Goal: Information Seeking & Learning: Understand process/instructions

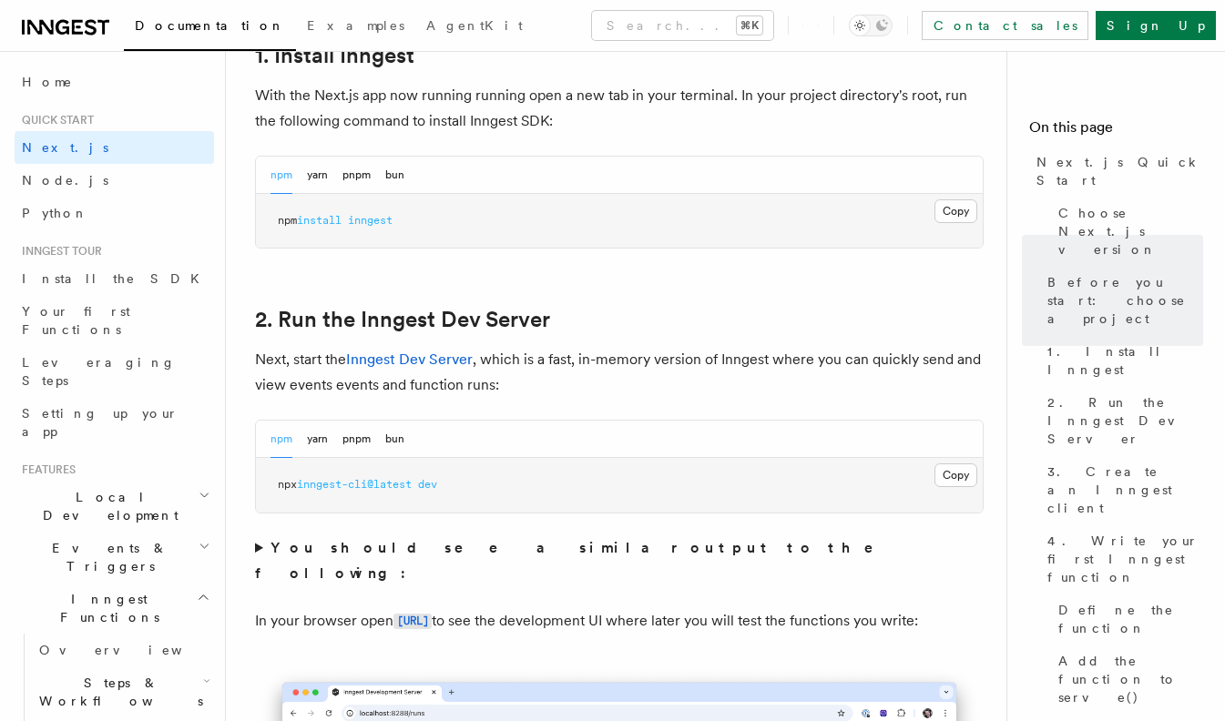
scroll to position [1068, 0]
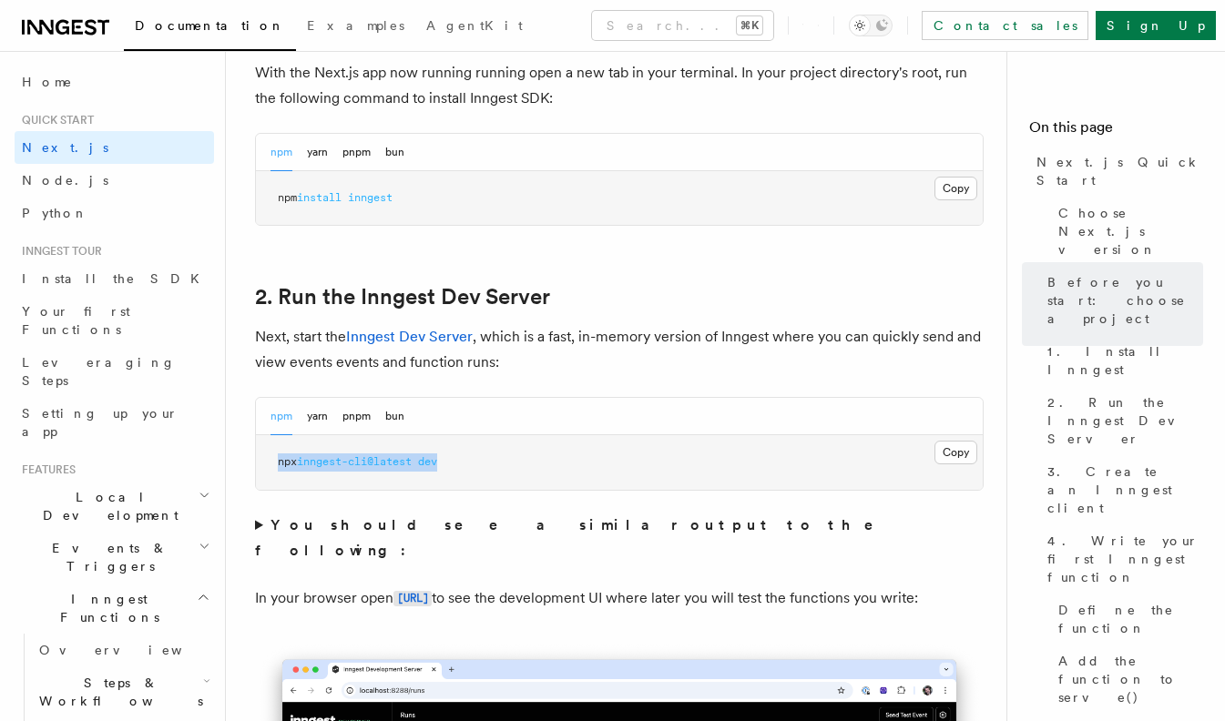
drag, startPoint x: 278, startPoint y: 461, endPoint x: 541, endPoint y: 463, distance: 263.2
click at [541, 461] on pre "npx inngest-cli@latest dev" at bounding box center [619, 462] width 727 height 55
copy span "npx inngest-cli@latest dev"
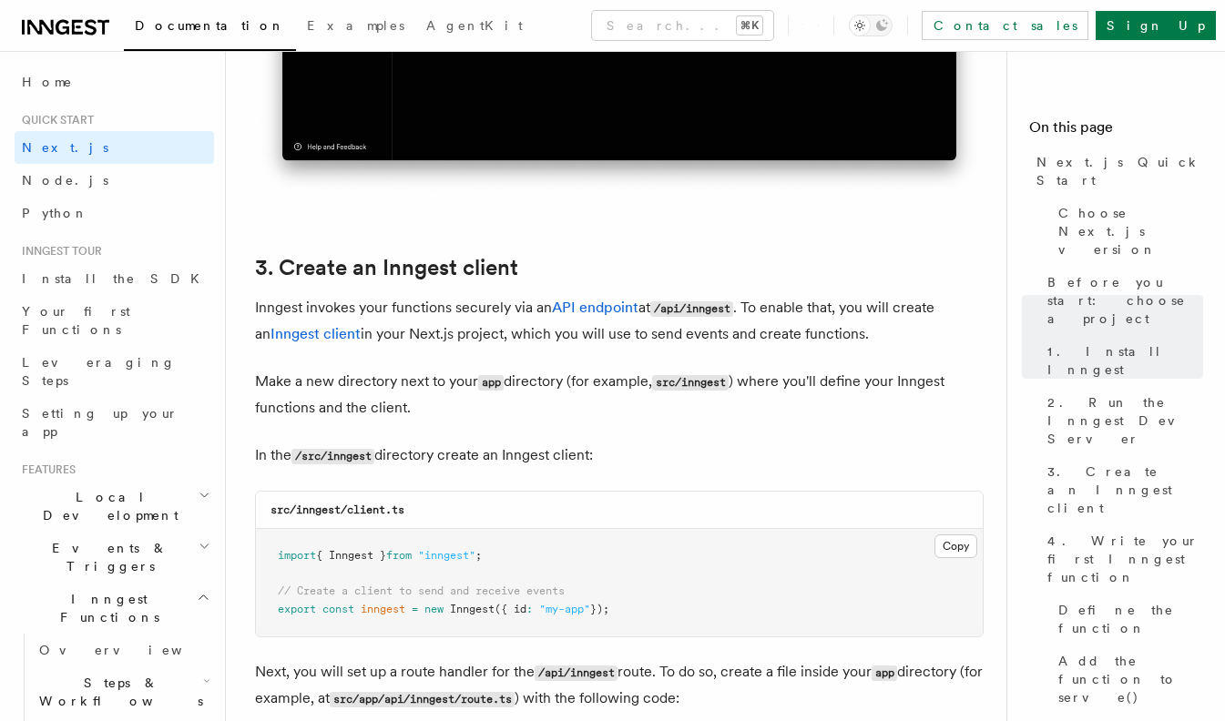
scroll to position [1970, 0]
drag, startPoint x: 270, startPoint y: 507, endPoint x: 503, endPoint y: 507, distance: 233.2
click at [503, 507] on div "src/inngest/client.ts" at bounding box center [619, 509] width 727 height 37
click at [437, 502] on div "src/inngest/client.ts" at bounding box center [619, 509] width 727 height 37
drag, startPoint x: 300, startPoint y: 510, endPoint x: 465, endPoint y: 510, distance: 165.8
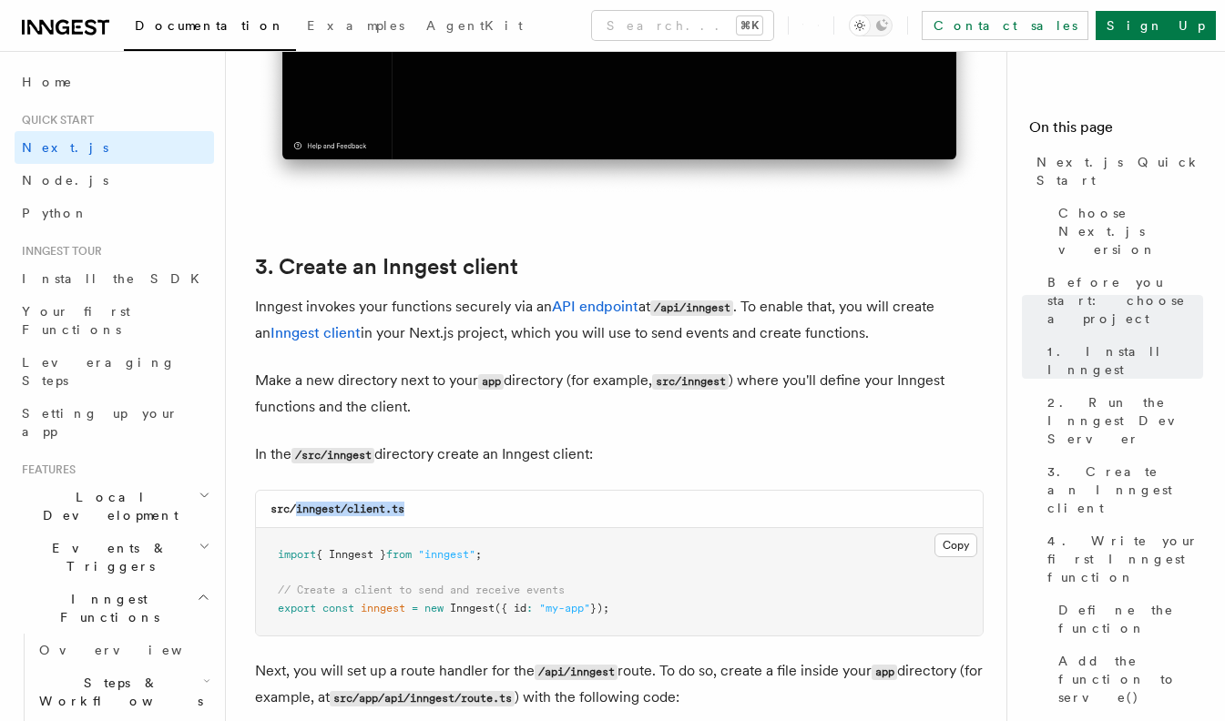
click at [465, 510] on div "src/inngest/client.ts" at bounding box center [619, 509] width 727 height 37
copy code "inngest/client.ts"
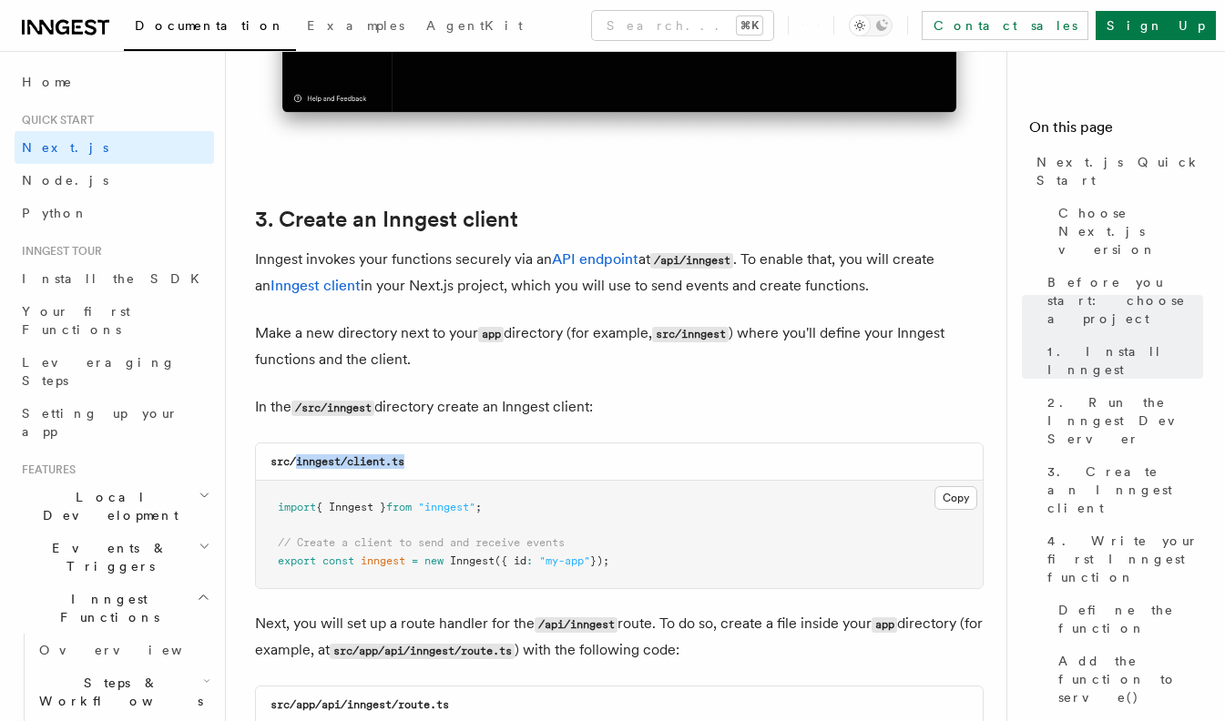
scroll to position [2029, 0]
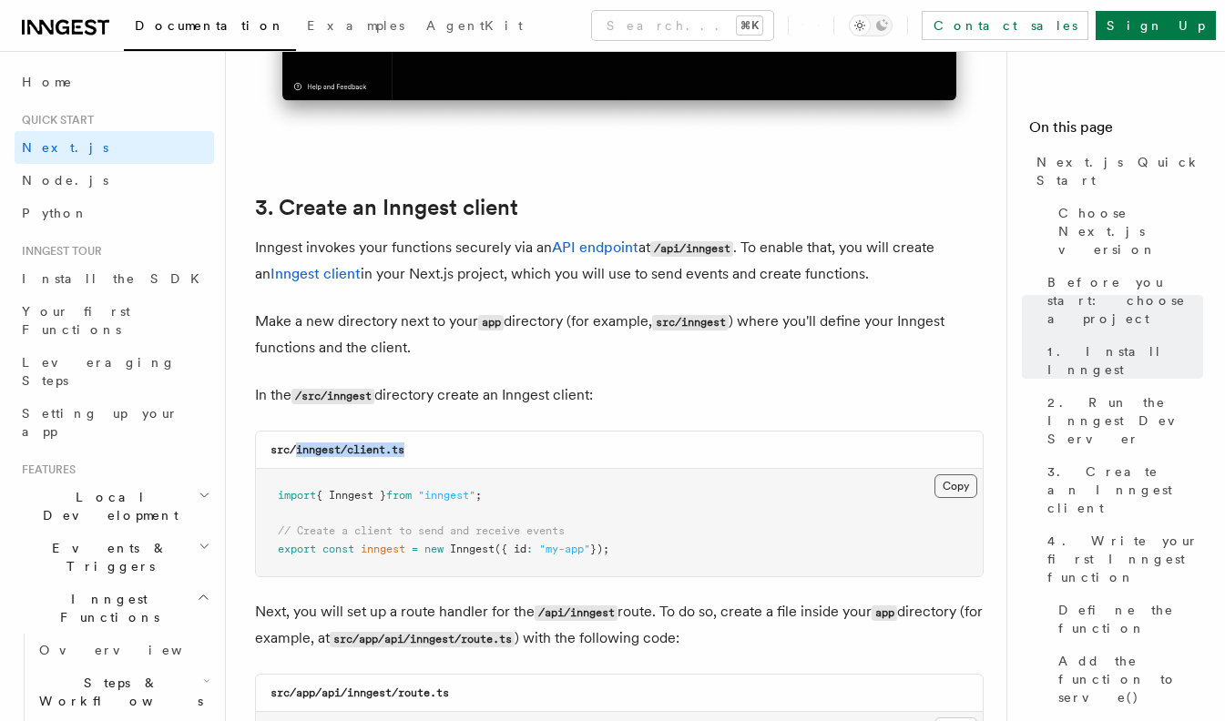
click at [963, 482] on button "Copy Copied" at bounding box center [956, 487] width 43 height 24
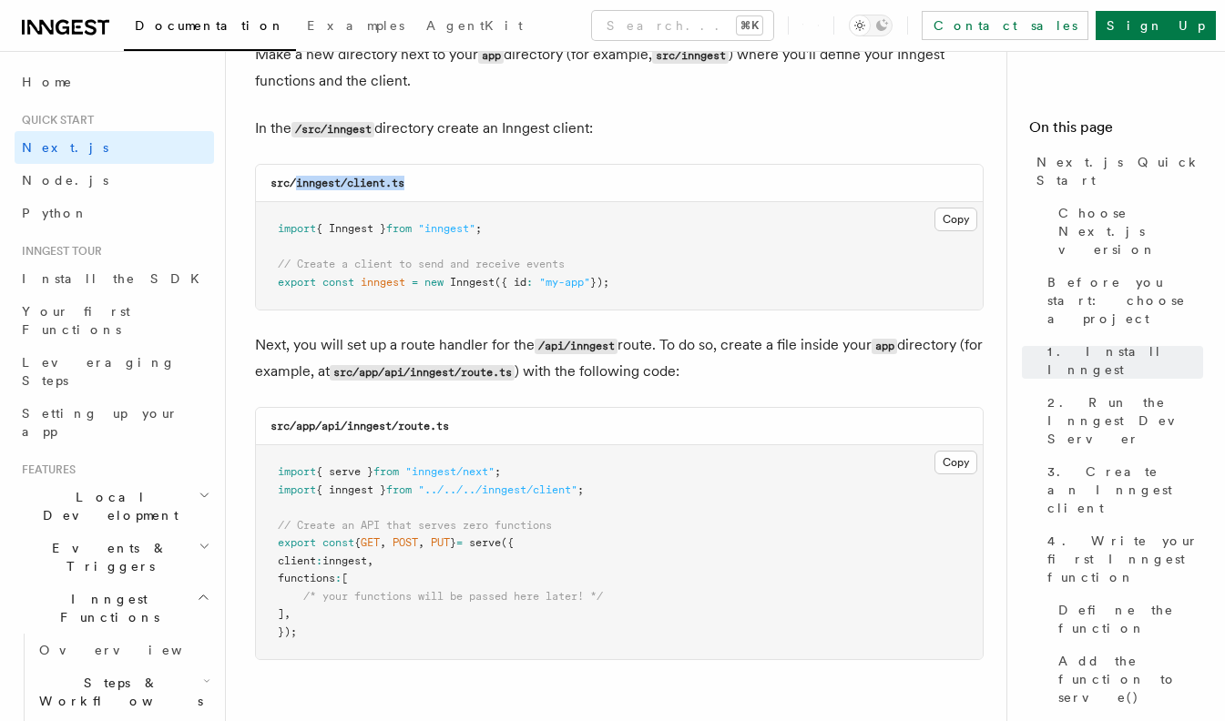
scroll to position [2297, 0]
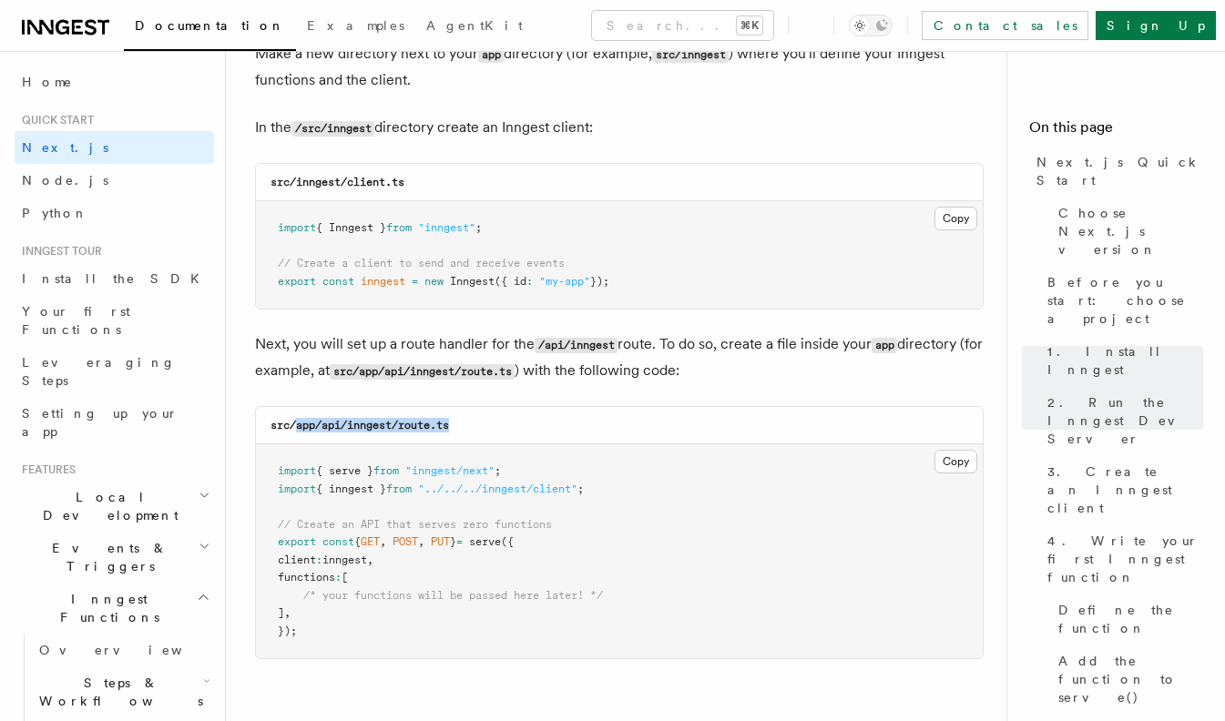
drag, startPoint x: 298, startPoint y: 424, endPoint x: 526, endPoint y: 425, distance: 227.7
click at [526, 425] on div "src/app/api/inngest/route.ts" at bounding box center [619, 425] width 727 height 37
copy code "app/api/inngest/route.ts"
click at [959, 462] on button "Copy Copied" at bounding box center [956, 462] width 43 height 24
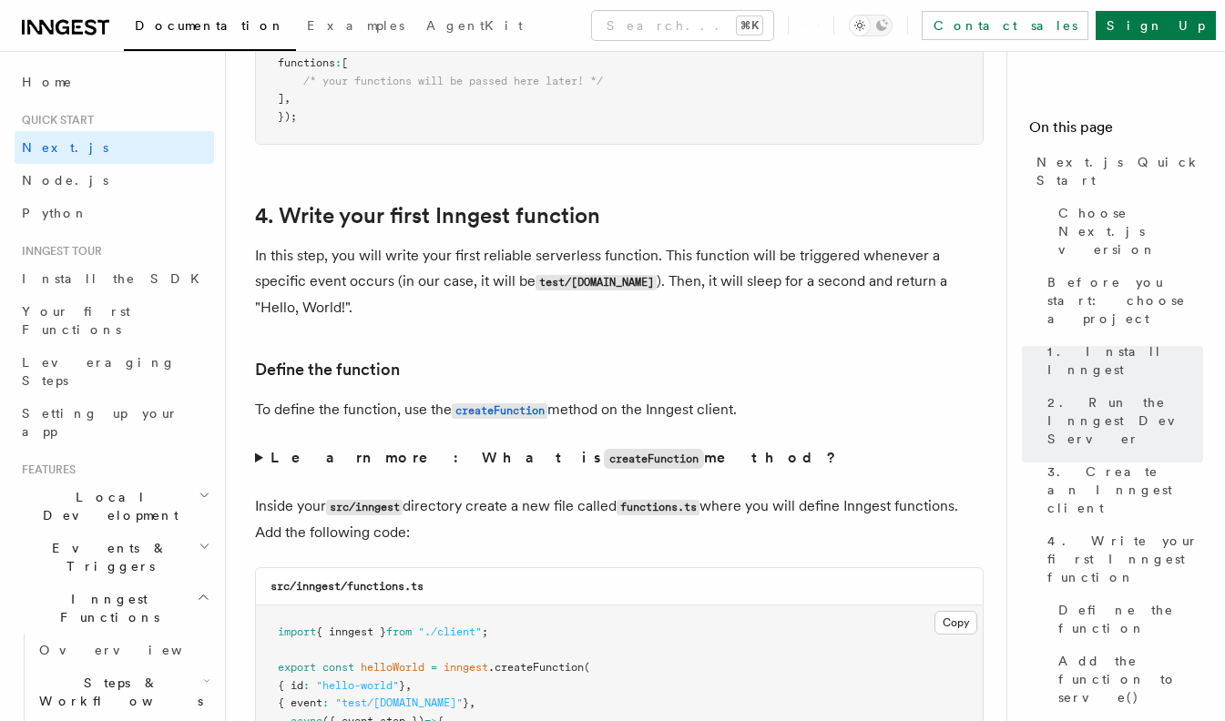
scroll to position [2822, 0]
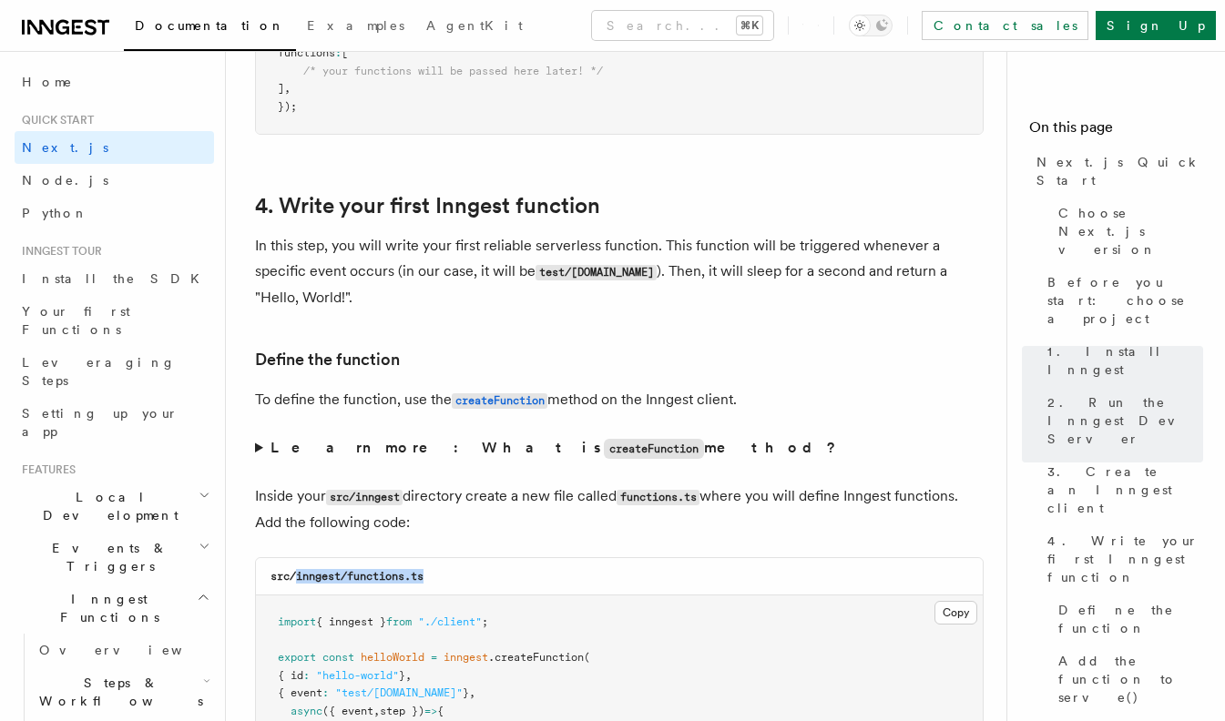
drag, startPoint x: 299, startPoint y: 573, endPoint x: 466, endPoint y: 573, distance: 167.6
click at [466, 573] on div "src/inngest/functions.ts" at bounding box center [619, 576] width 727 height 37
copy code "inngest/functions.ts"
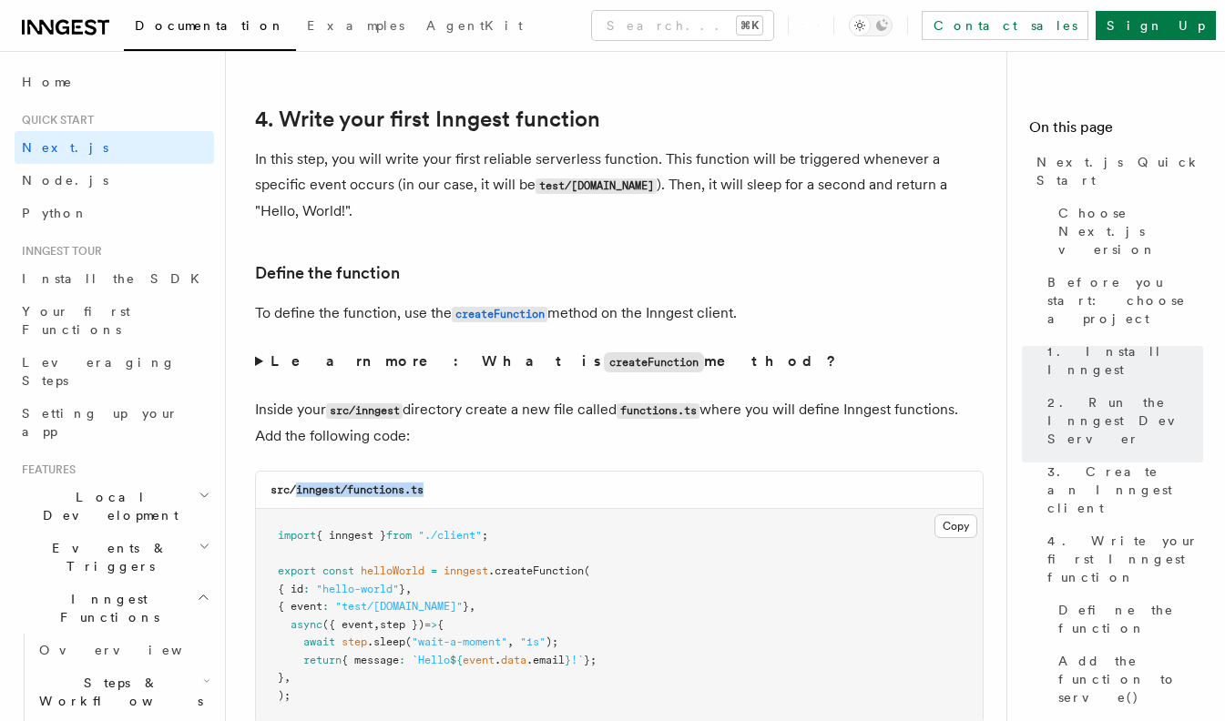
scroll to position [2926, 0]
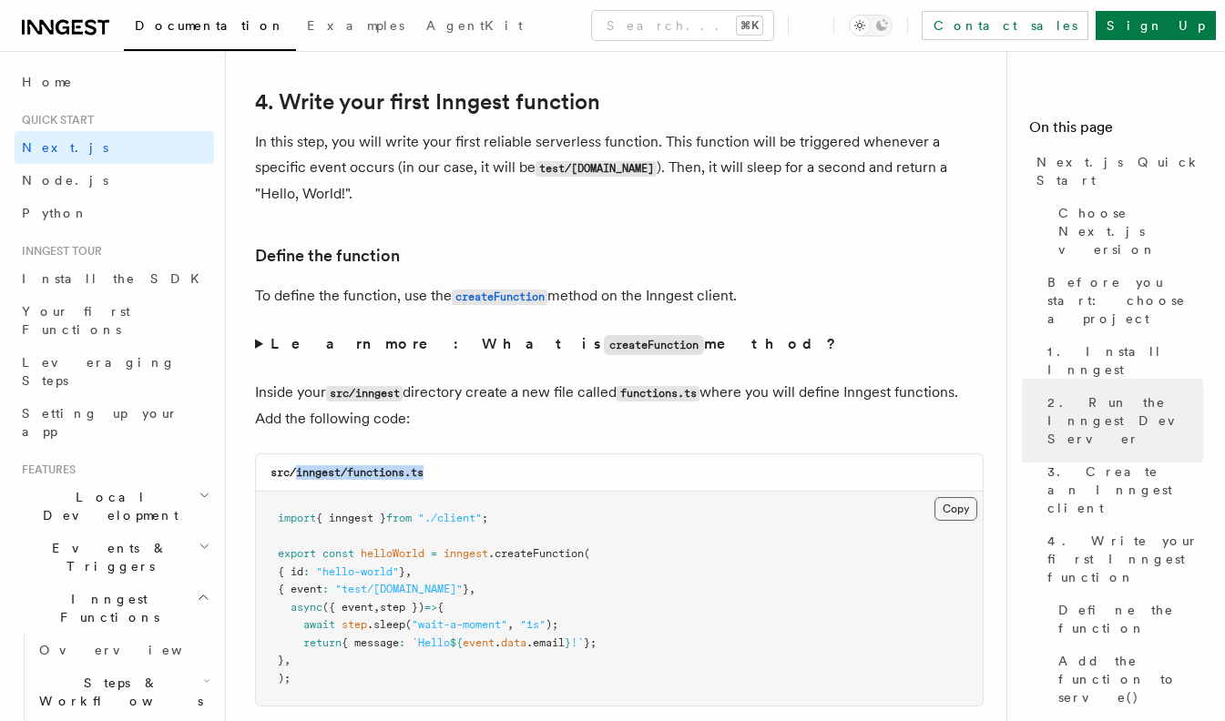
click at [956, 497] on button "Copy Copied" at bounding box center [956, 509] width 43 height 24
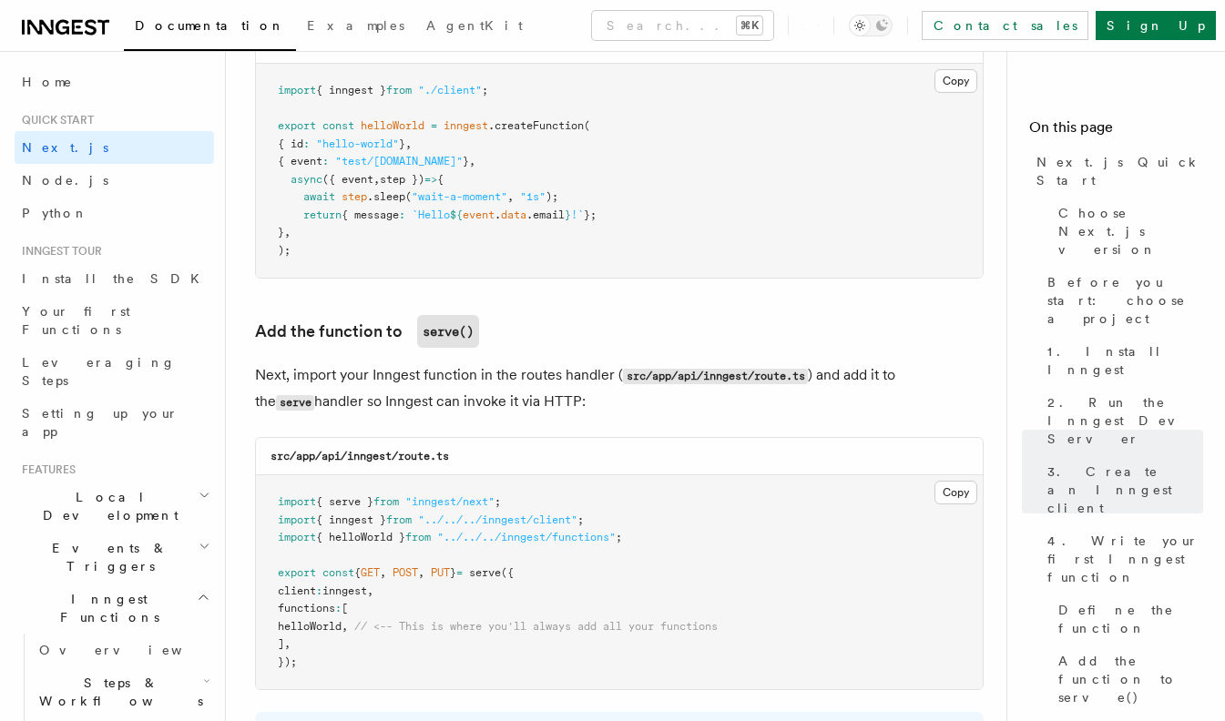
scroll to position [3406, 0]
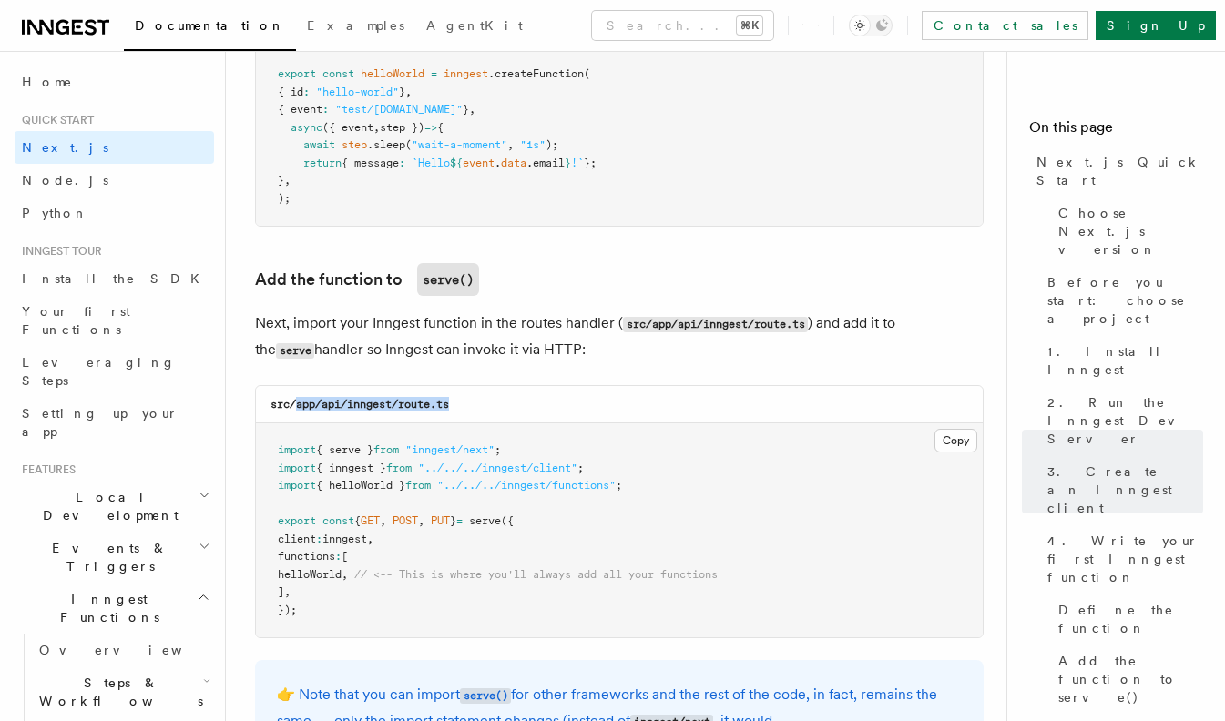
drag, startPoint x: 298, startPoint y: 392, endPoint x: 515, endPoint y: 392, distance: 216.8
click at [515, 392] on div "src/app/api/inngest/route.ts" at bounding box center [619, 404] width 727 height 37
copy code "app/api/inngest/route.ts"
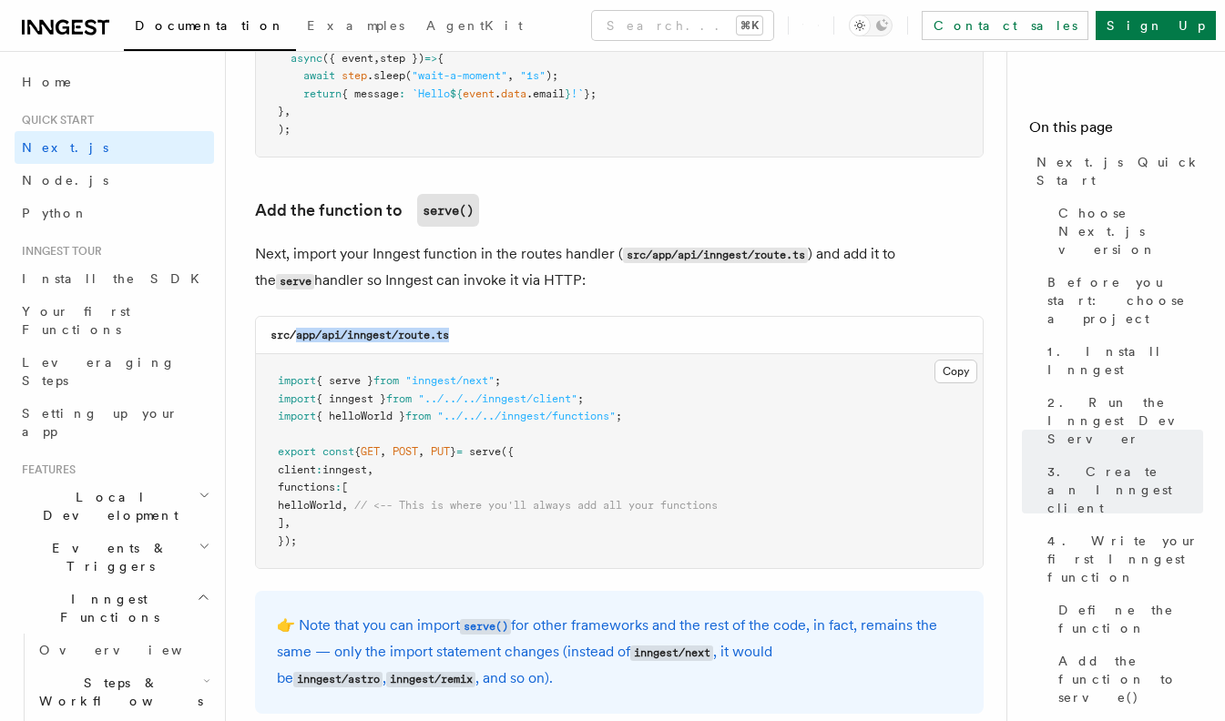
scroll to position [3475, 0]
click at [946, 360] on button "Copy Copied" at bounding box center [956, 372] width 43 height 24
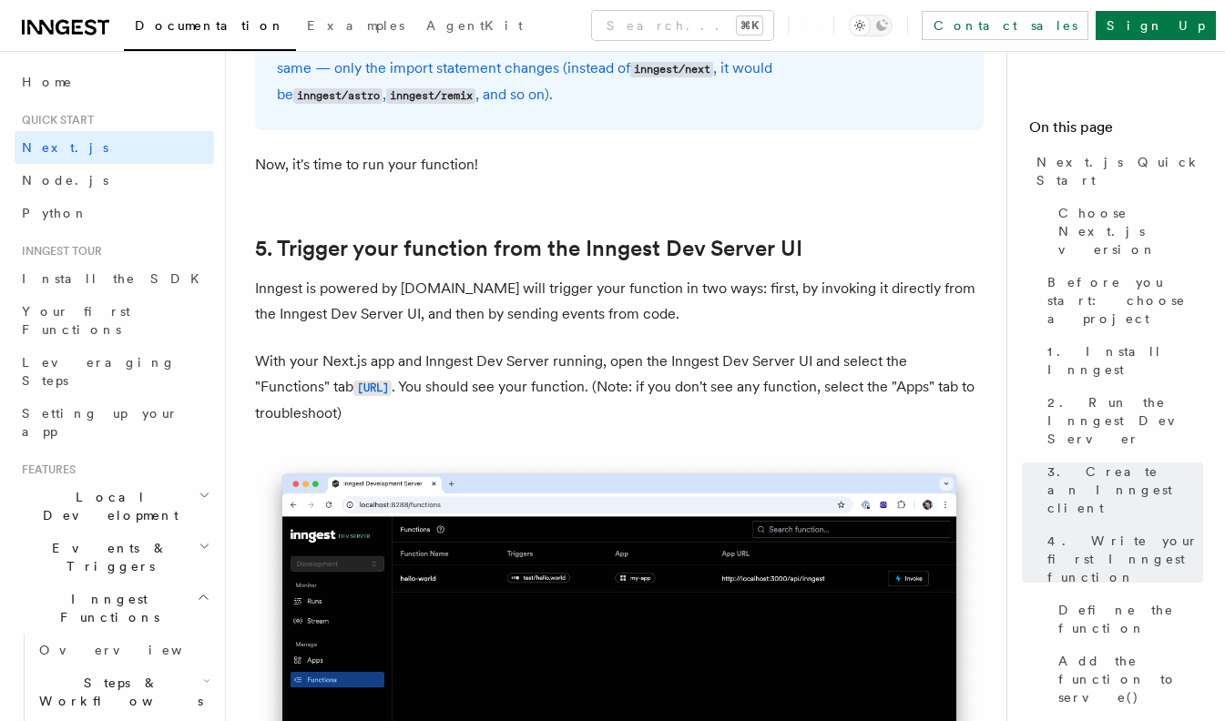
scroll to position [4093, 0]
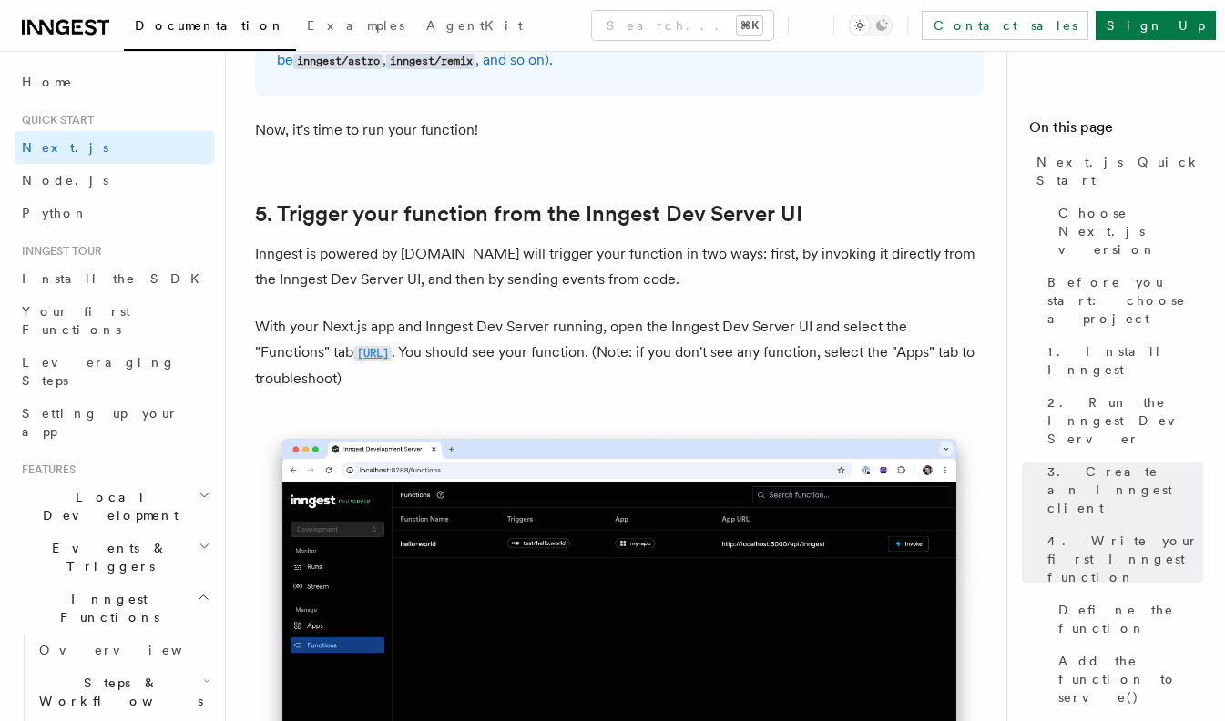
click at [353, 346] on code "http://localhost:8288/functions" at bounding box center [372, 353] width 38 height 15
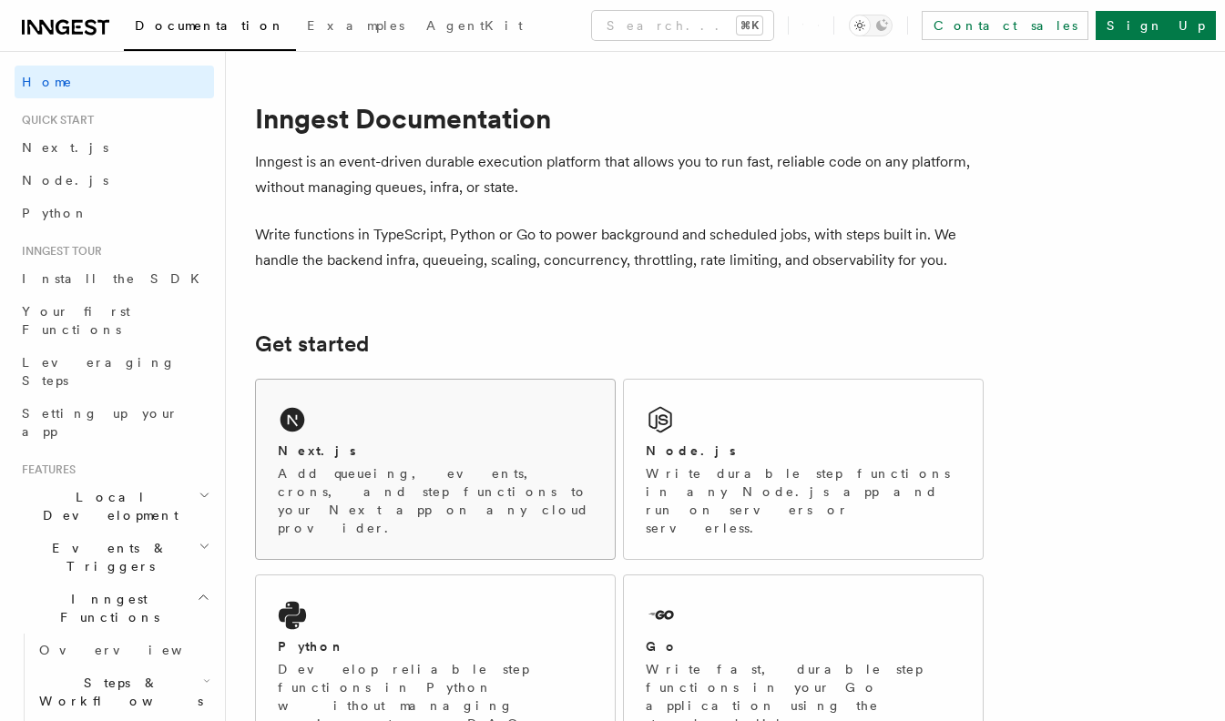
click at [373, 441] on div "Next.js Add queueing, events, crons, and step functions to your Next app on any…" at bounding box center [435, 469] width 359 height 179
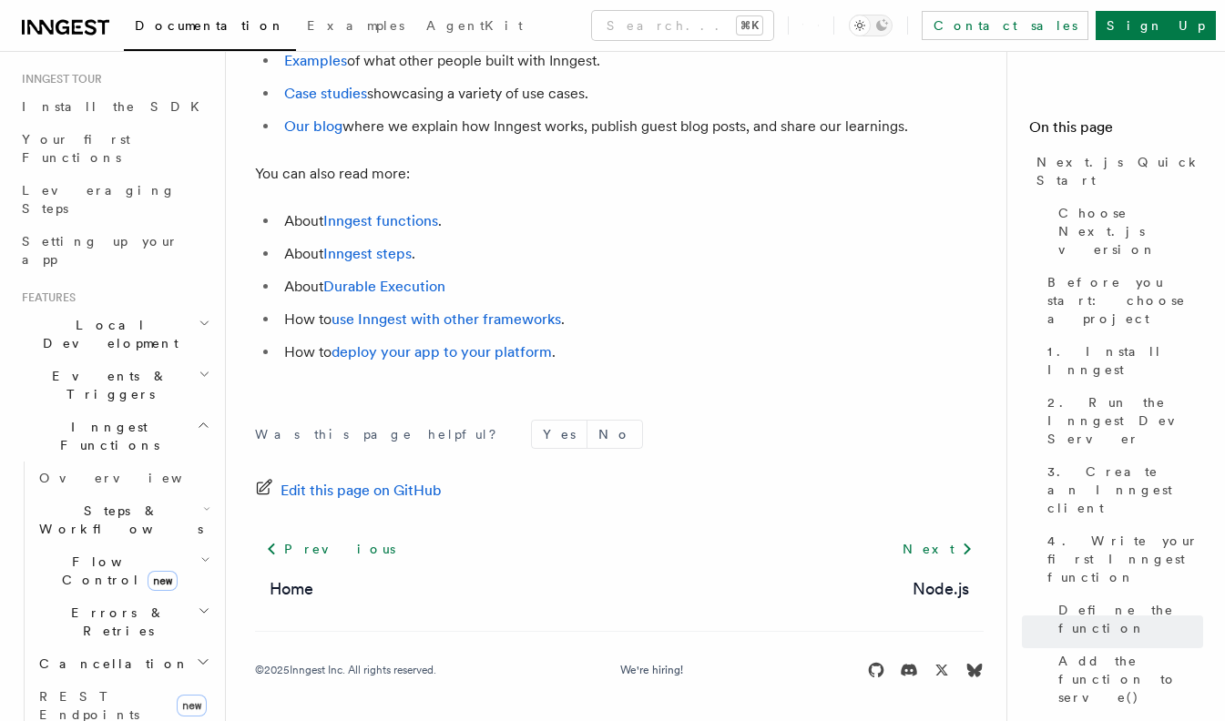
scroll to position [11520, 0]
click at [955, 536] on link "Next" at bounding box center [938, 550] width 92 height 33
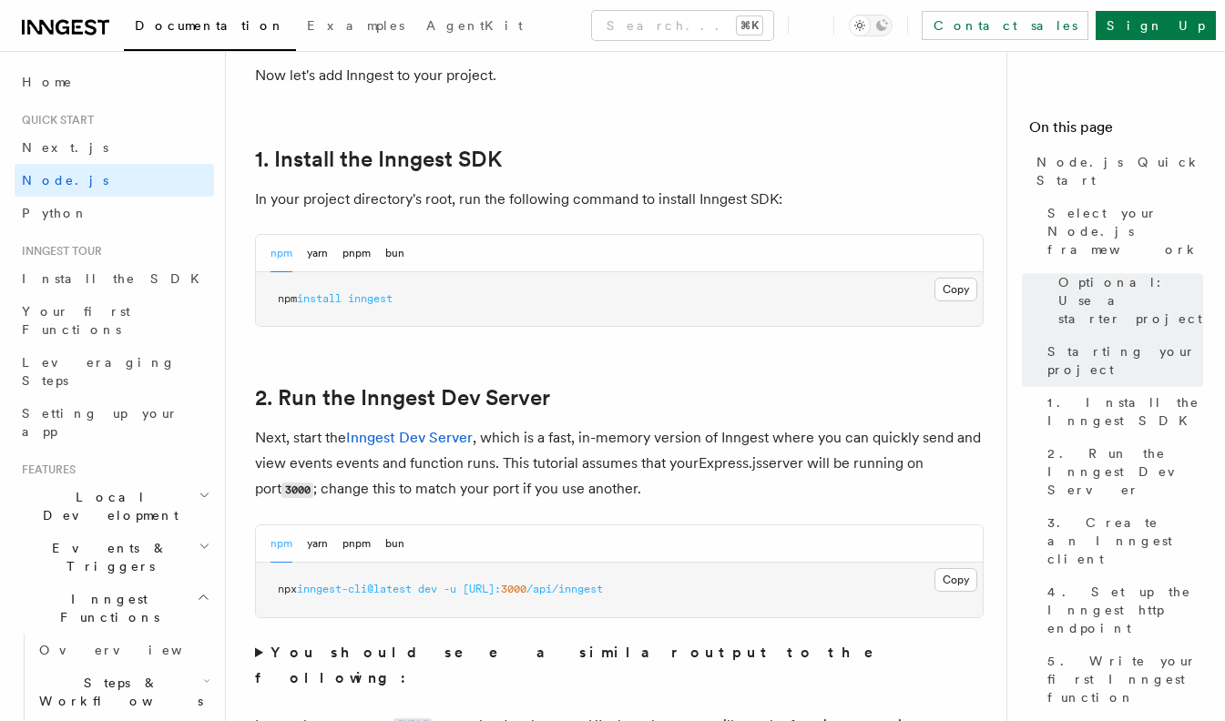
scroll to position [1568, 0]
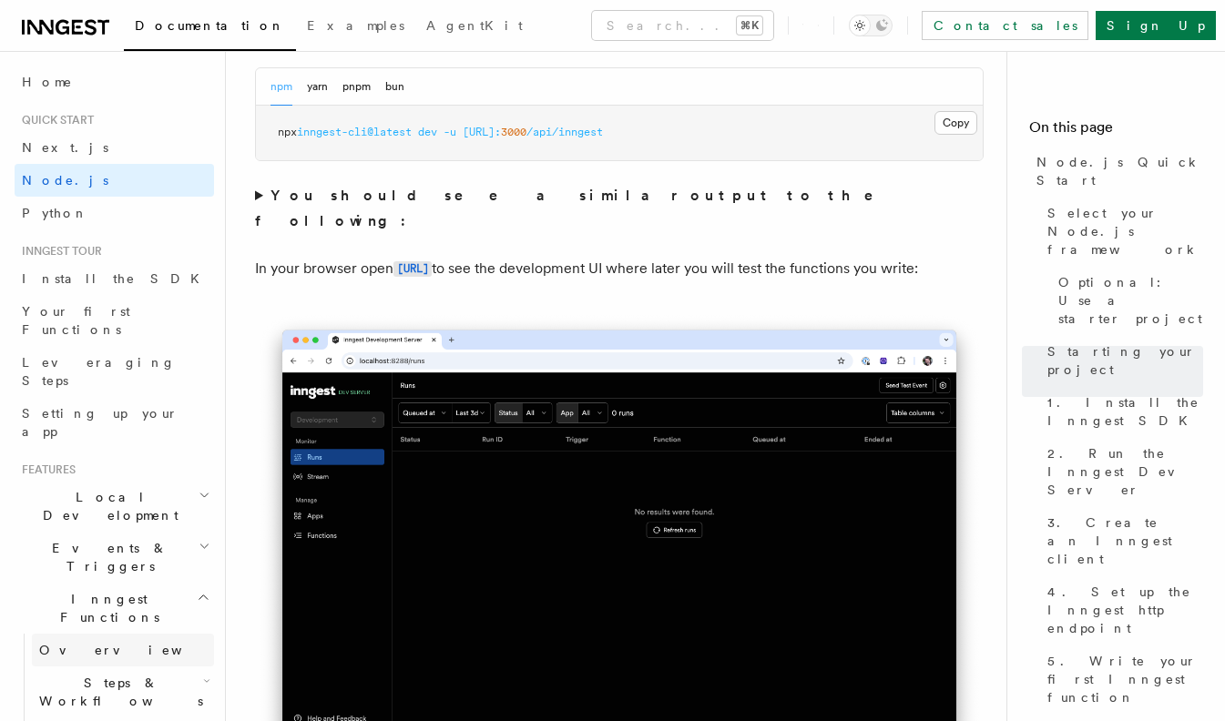
click at [92, 643] on span "Overview" at bounding box center [133, 650] width 188 height 15
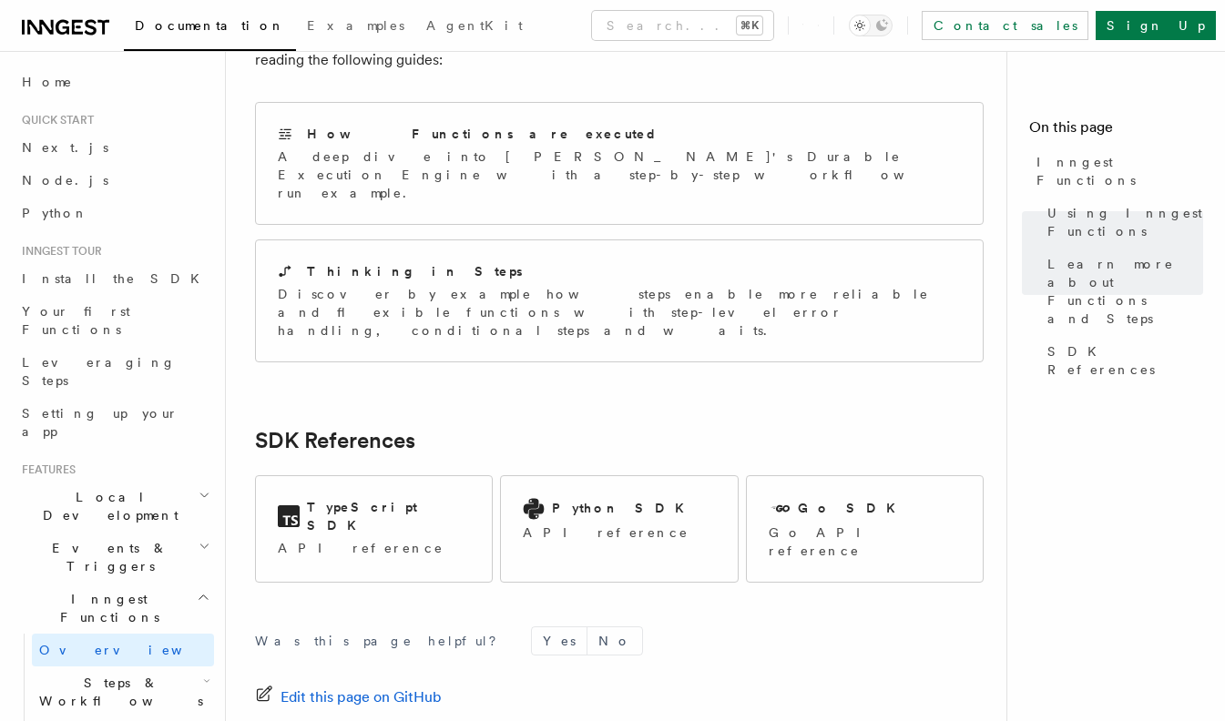
scroll to position [1445, 0]
